Goal: Use online tool/utility: Use online tool/utility

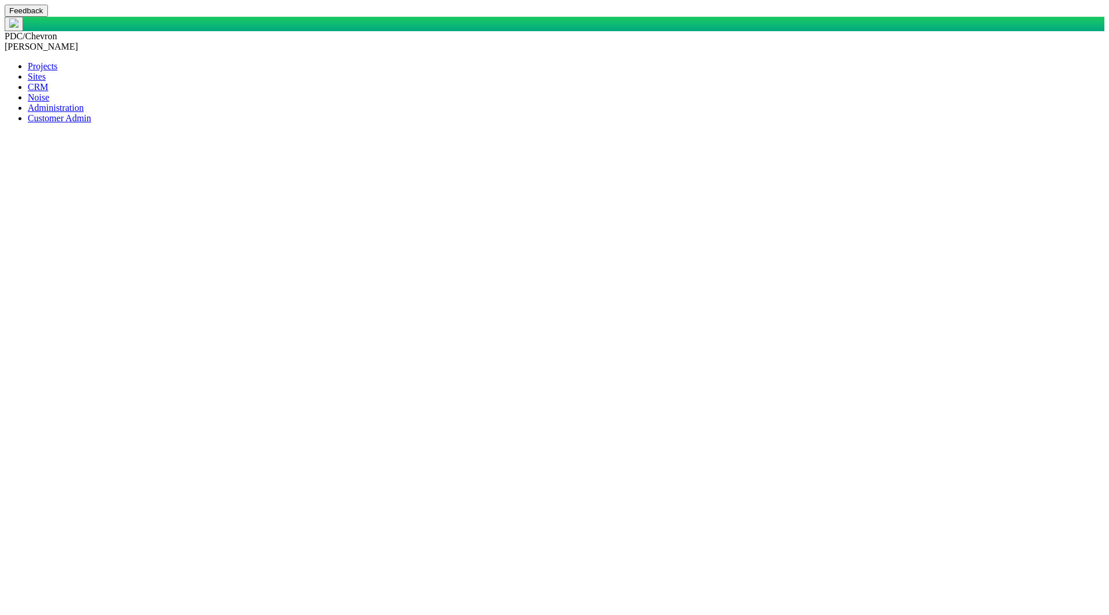
select select "149744687610124099"
select select "150870587516967431"
select select "31806672368382985"
select select "Medium"
select select "92605267337848647"
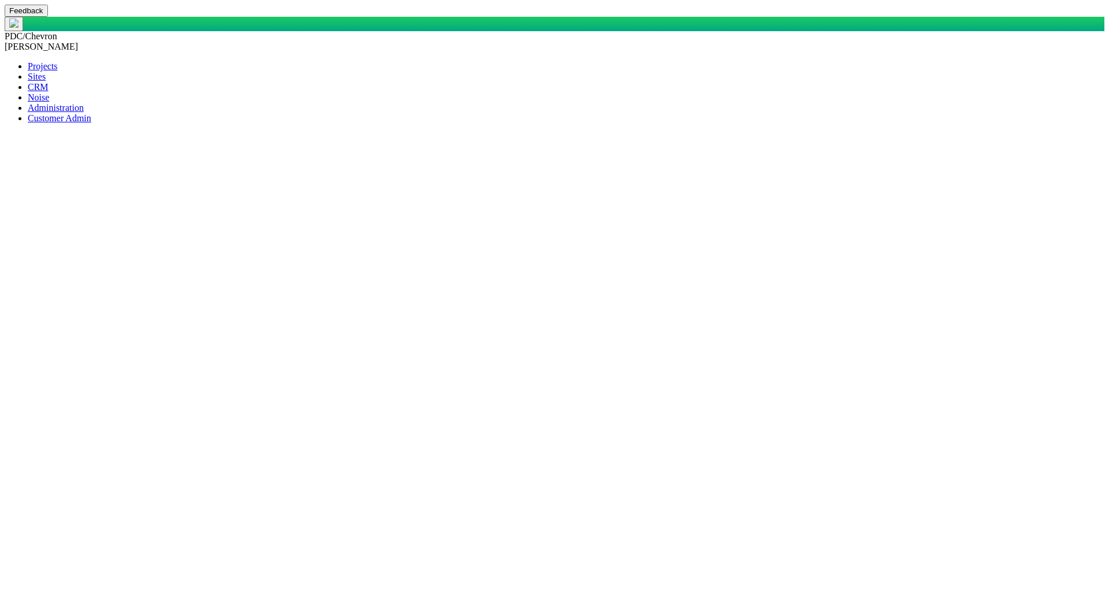
select select "81909218222848354"
select select "155092712167575582"
select select "27303072740935193"
